Goal: Navigation & Orientation: Find specific page/section

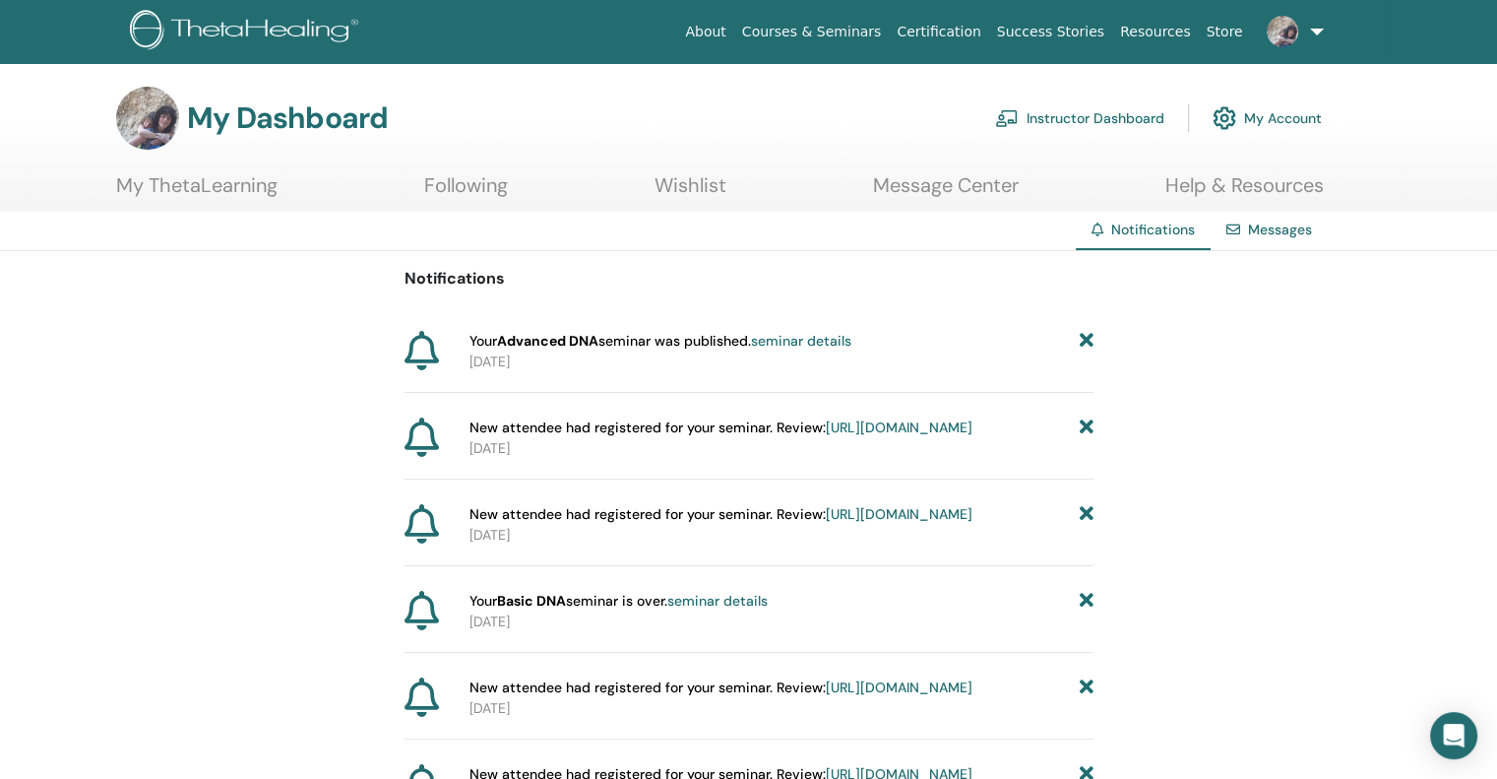
click at [768, 345] on link "seminar details" at bounding box center [801, 341] width 100 height 18
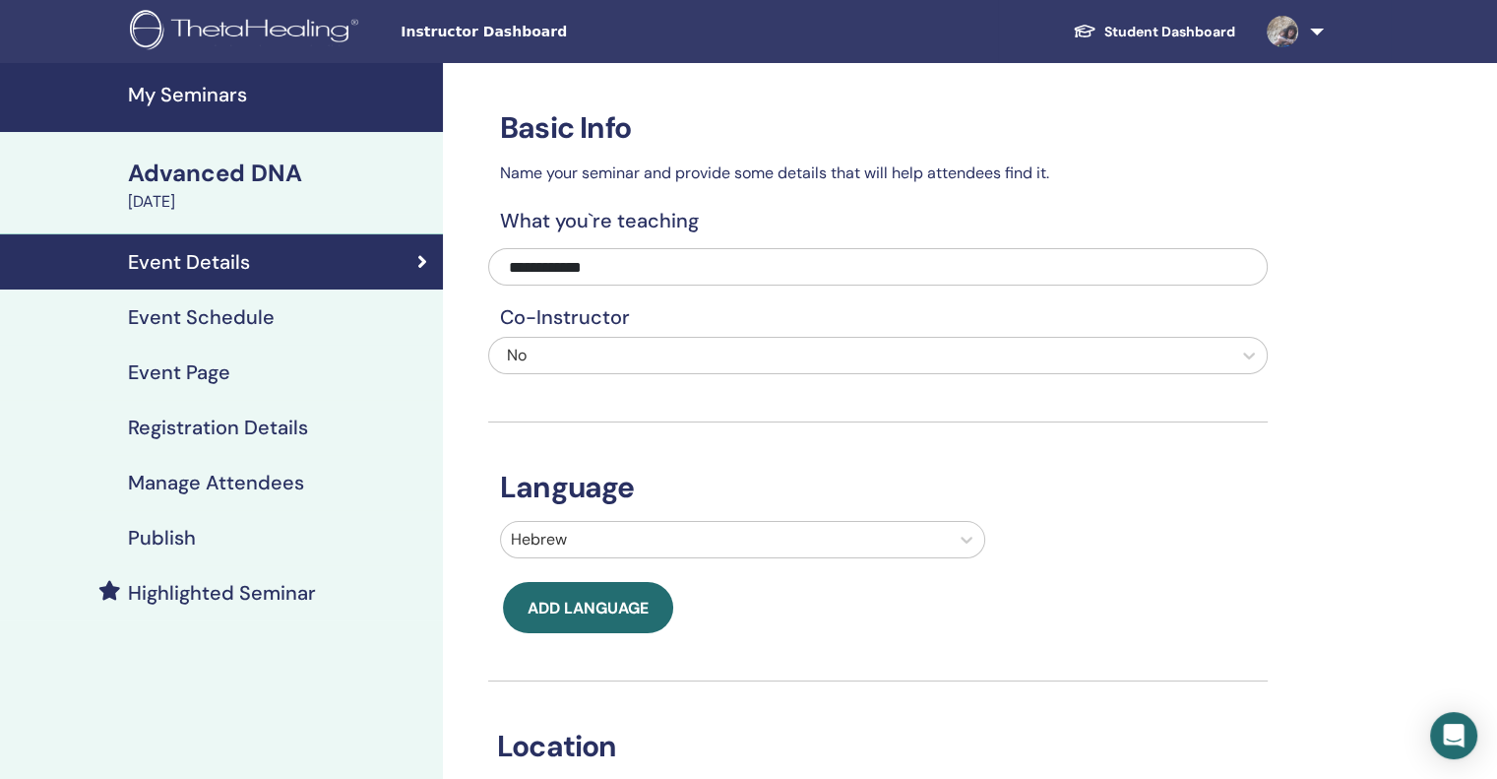
click at [205, 370] on h4 "Event Page" at bounding box center [179, 372] width 102 height 24
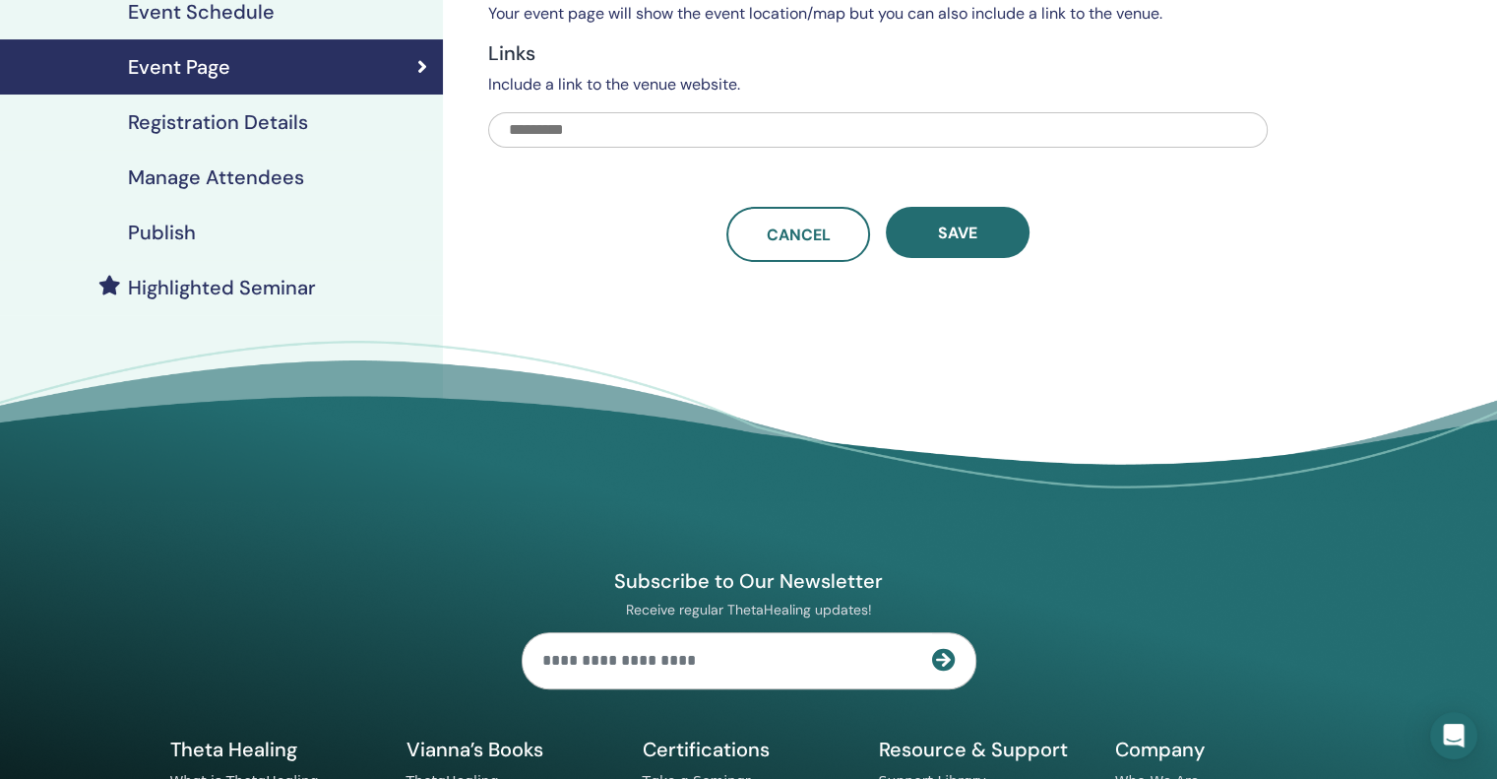
scroll to position [310, 0]
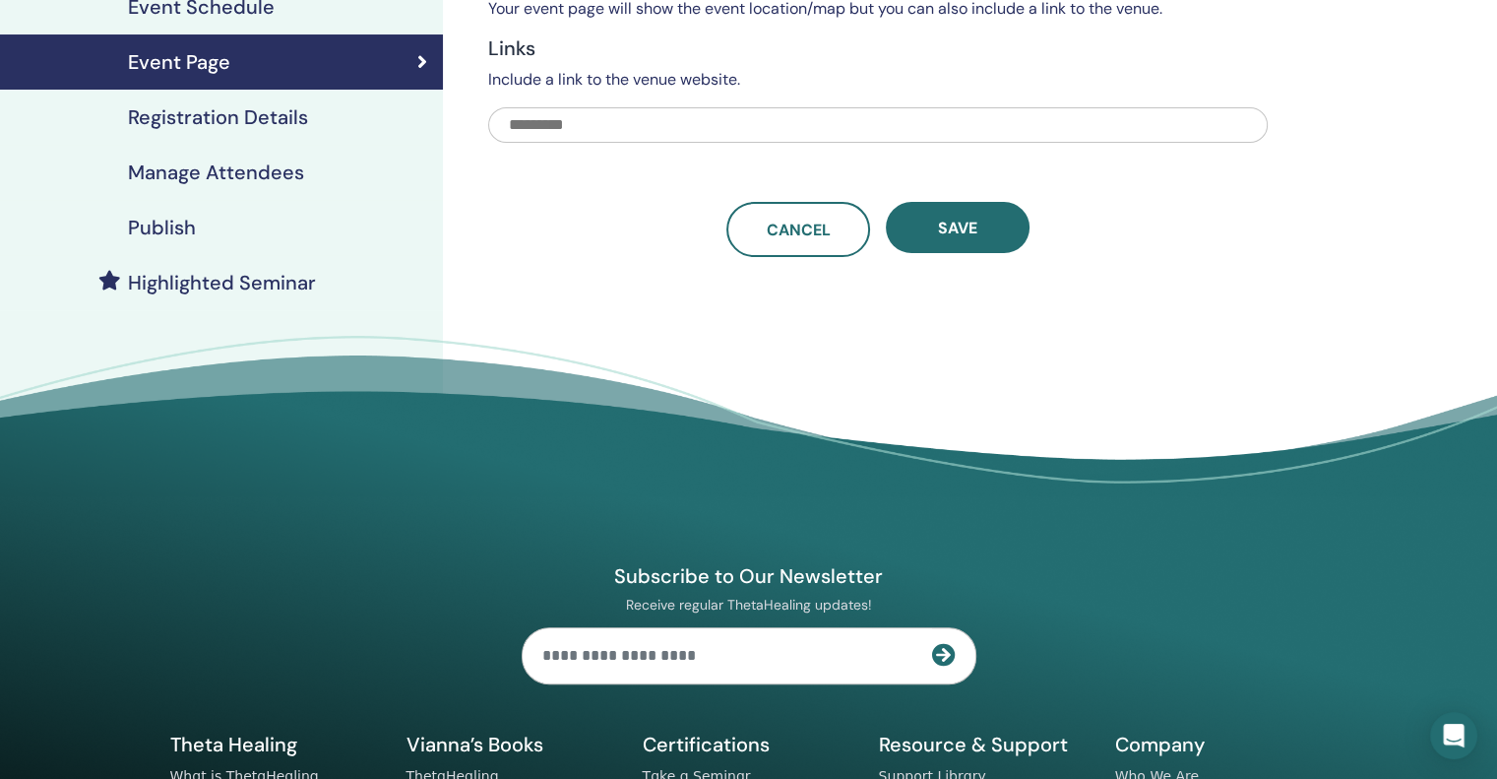
click at [163, 228] on h4 "Publish" at bounding box center [162, 228] width 68 height 24
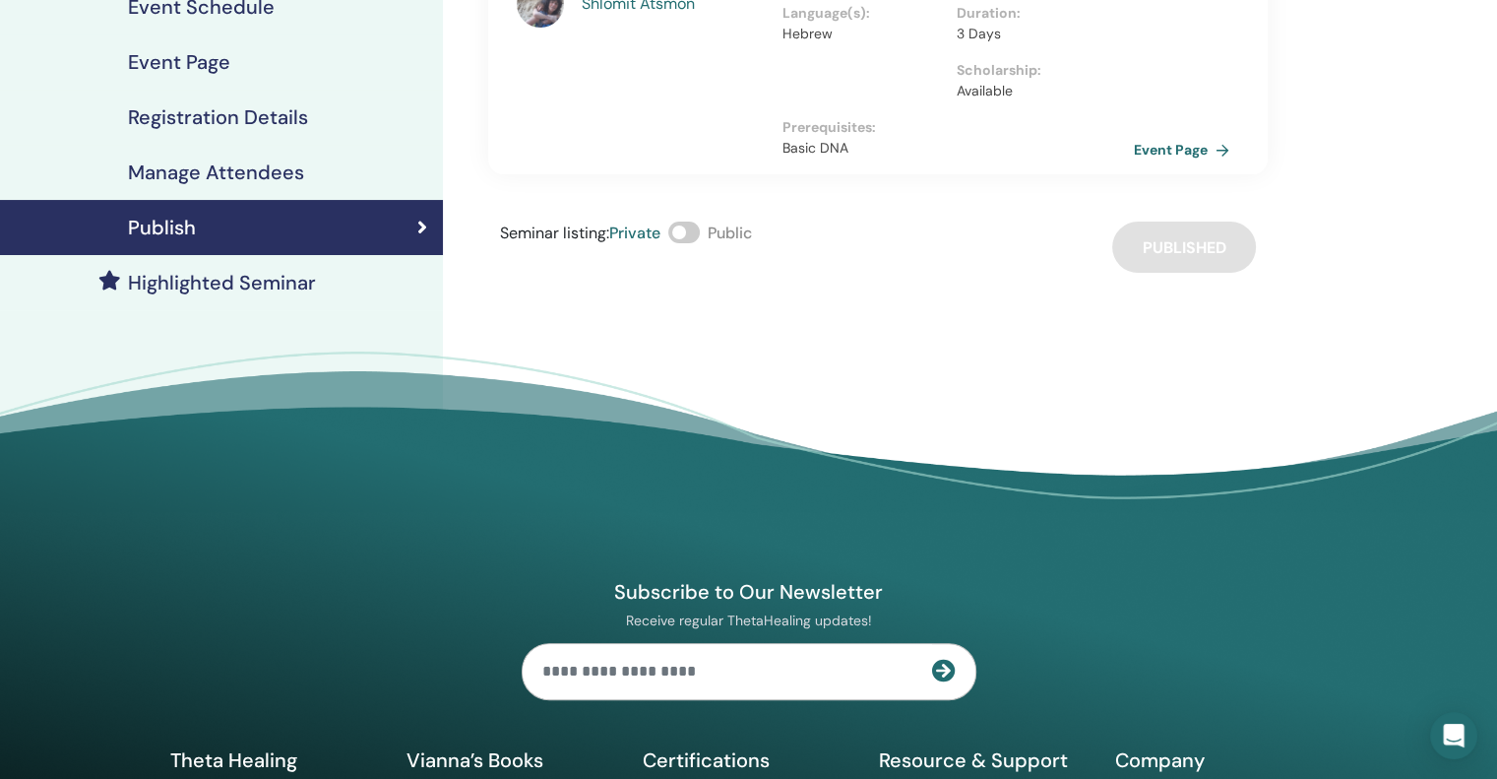
click at [1164, 149] on link "Event Page" at bounding box center [1185, 150] width 103 height 30
